Goal: Information Seeking & Learning: Learn about a topic

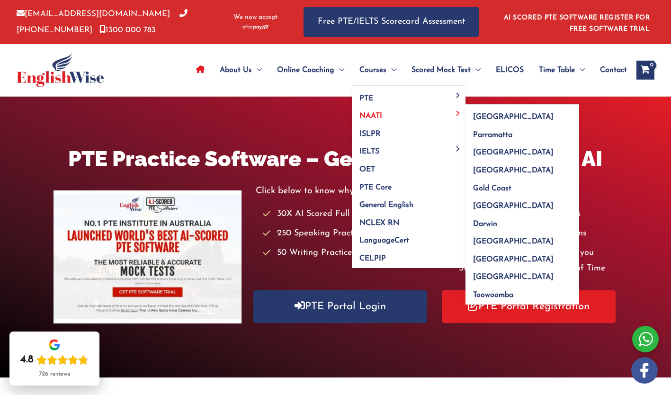
click at [374, 114] on span "NAATI" at bounding box center [370, 116] width 23 height 8
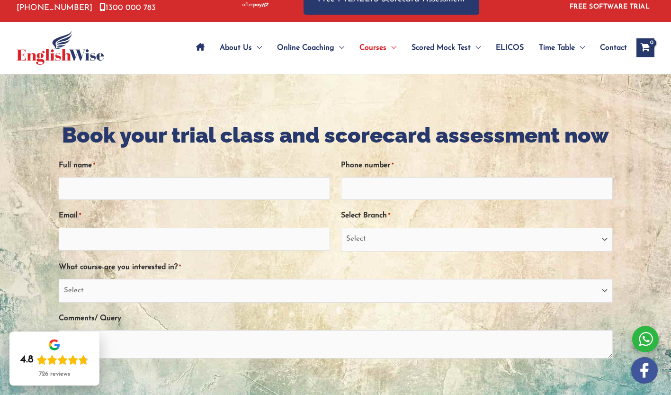
scroll to position [35, 0]
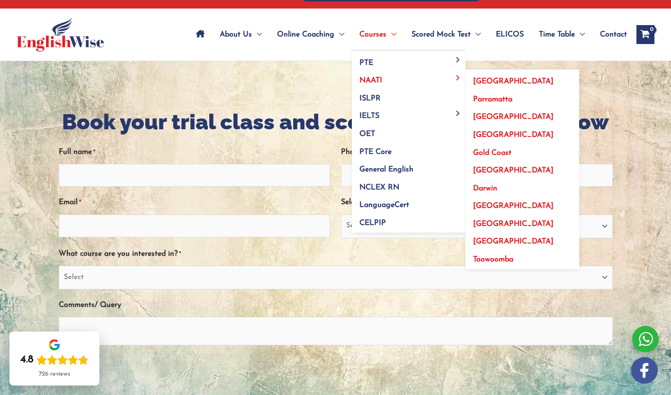
click at [487, 243] on span "[GEOGRAPHIC_DATA]" at bounding box center [513, 242] width 80 height 8
